Goal: Task Accomplishment & Management: Manage account settings

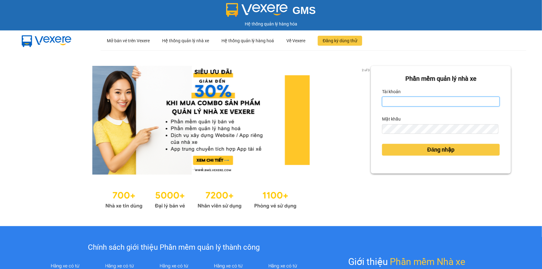
click at [438, 105] on input "Tài khoản" at bounding box center [441, 102] width 118 height 10
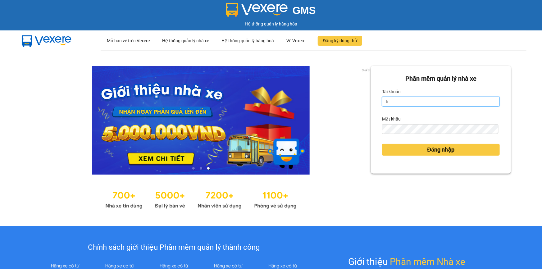
type input "linhbt.minhtam"
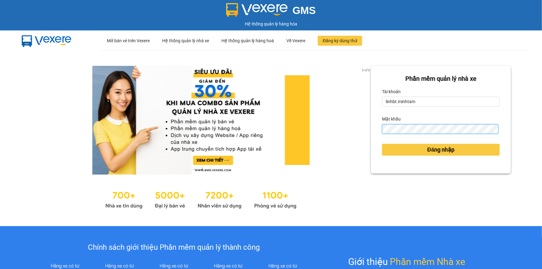
click at [382, 144] on button "Đăng nhập" at bounding box center [441, 150] width 118 height 12
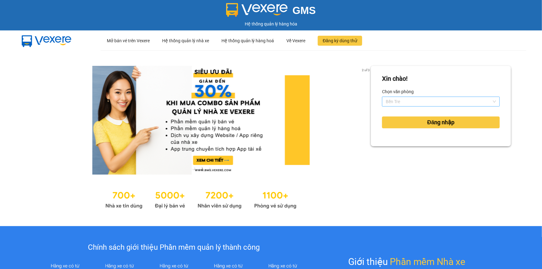
click at [418, 100] on span "Bến Tre" at bounding box center [441, 101] width 110 height 9
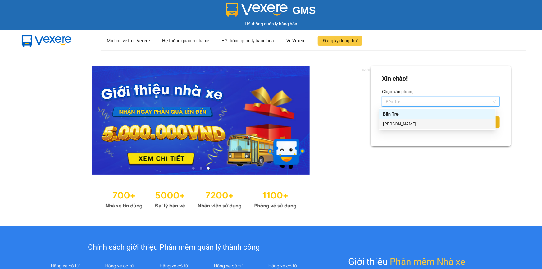
click at [407, 123] on div "Ngã Tư Huyện" at bounding box center [437, 124] width 109 height 7
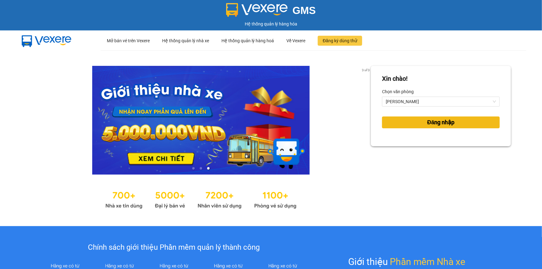
click at [407, 124] on button "Đăng nhập" at bounding box center [441, 123] width 118 height 12
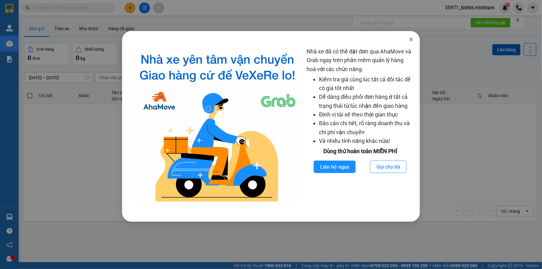
click at [412, 38] on icon "close" at bounding box center [411, 39] width 5 height 5
